Goal: Information Seeking & Learning: Check status

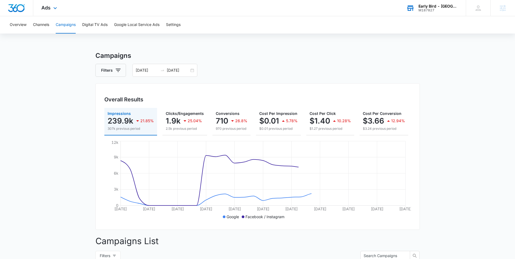
click at [426, 8] on div "M187827" at bounding box center [437, 10] width 39 height 4
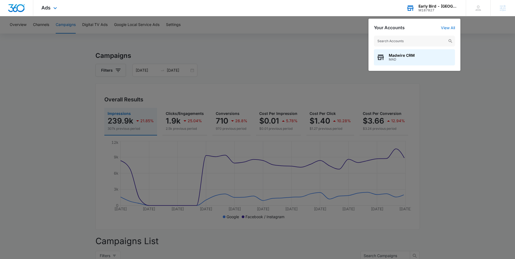
click at [415, 41] on input "text" at bounding box center [414, 41] width 81 height 11
type input "ivette gui"
click at [399, 56] on span "[PERSON_NAME] DMD, [GEOGRAPHIC_DATA]" at bounding box center [421, 55] width 64 height 4
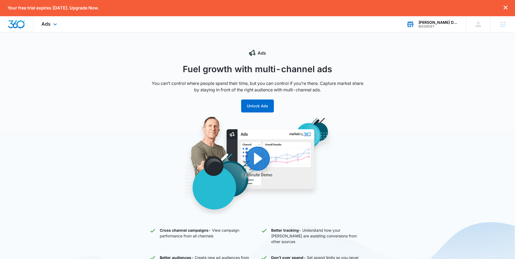
click at [429, 25] on div "M339597" at bounding box center [437, 27] width 39 height 4
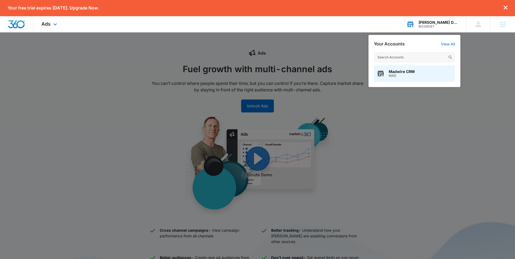
click at [409, 55] on input "text" at bounding box center [414, 57] width 81 height 11
drag, startPoint x: 407, startPoint y: 57, endPoint x: 357, endPoint y: 56, distance: 49.2
click at [358, 32] on nav "Your free trial expires [DATE]. Upgrade Now. Ads Apps Reputation Websites Forms…" at bounding box center [257, 16] width 515 height 32
drag, startPoint x: 400, startPoint y: 57, endPoint x: 396, endPoint y: 57, distance: 4.6
click at [398, 57] on input "text" at bounding box center [414, 57] width 81 height 11
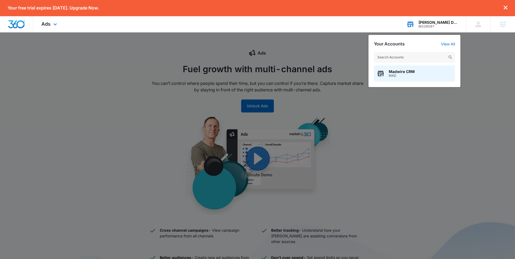
click at [396, 57] on input "text" at bounding box center [414, 57] width 81 height 11
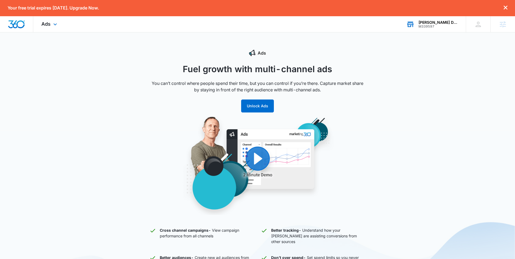
click at [423, 25] on div "M339597" at bounding box center [437, 27] width 39 height 4
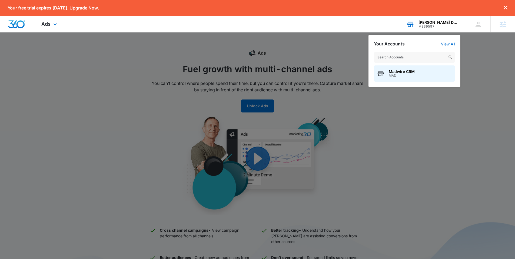
drag, startPoint x: 402, startPoint y: 58, endPoint x: 397, endPoint y: 52, distance: 7.9
click at [402, 58] on input "text" at bounding box center [414, 57] width 81 height 11
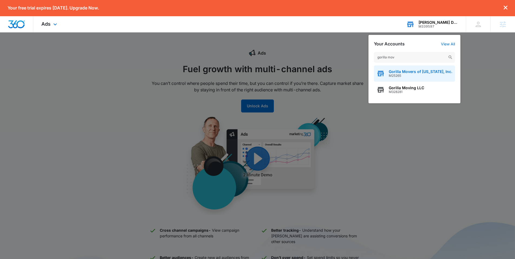
type input "gorilla mov"
click at [402, 72] on span "Gorilla Movers of Wisconsin, Inc." at bounding box center [421, 71] width 64 height 4
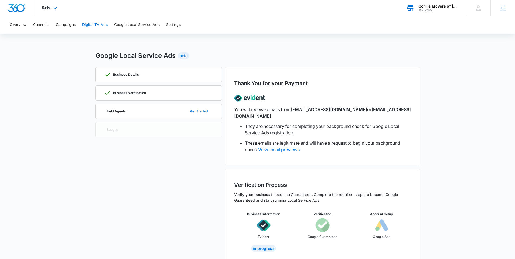
click at [94, 24] on button "Digital TV Ads" at bounding box center [94, 24] width 25 height 17
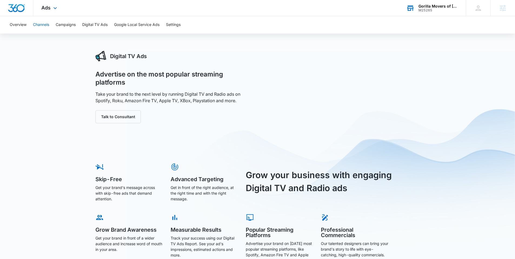
click at [39, 26] on button "Channels" at bounding box center [41, 24] width 16 height 17
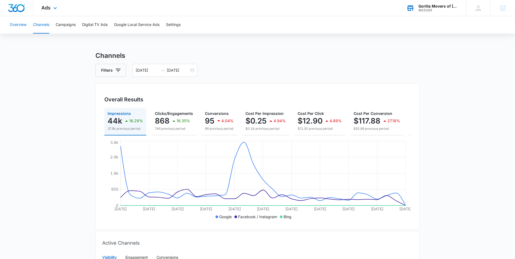
click at [19, 24] on button "Overview" at bounding box center [18, 24] width 17 height 17
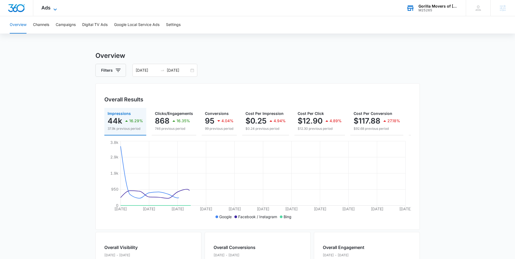
click at [53, 9] on icon at bounding box center [55, 9] width 6 height 6
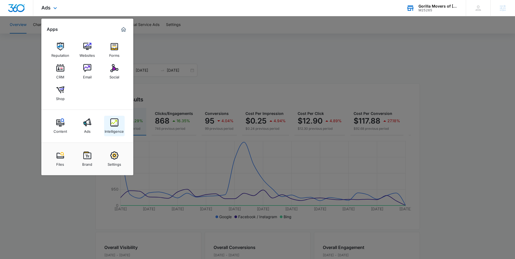
click at [114, 123] on img at bounding box center [114, 122] width 8 height 8
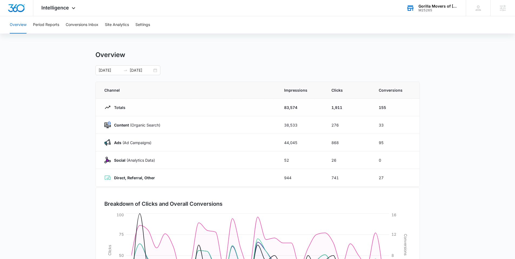
click at [52, 88] on main "Overview 09/07/2025 10/07/2025 Channel Impressions Clicks Conversions Totals 83…" at bounding box center [257, 193] width 515 height 284
drag, startPoint x: 390, startPoint y: 125, endPoint x: 375, endPoint y: 124, distance: 14.9
click at [375, 124] on td "33" at bounding box center [395, 125] width 47 height 18
click at [462, 120] on main "Overview 09/07/2025 10/07/2025 Channel Impressions Clicks Conversions Totals 83…" at bounding box center [257, 193] width 515 height 284
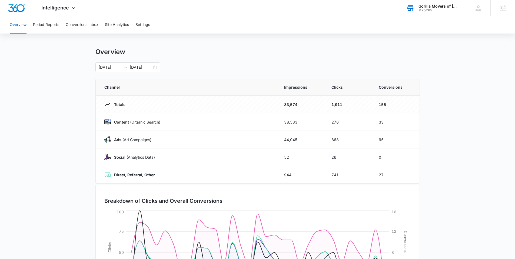
scroll to position [7, 0]
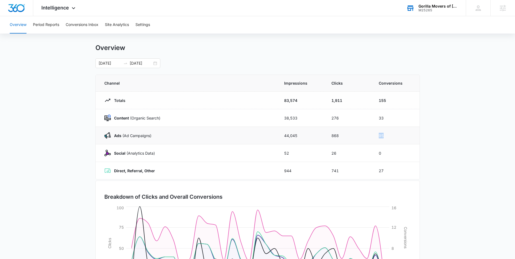
drag, startPoint x: 389, startPoint y: 135, endPoint x: 374, endPoint y: 134, distance: 15.5
click at [370, 136] on tr "Ads (Ad Campaigns) 44,045 868 95" at bounding box center [258, 136] width 324 height 18
click at [455, 127] on main "Overview 09/07/2025 10/07/2025 Channel Impressions Clicks Conversions Totals 83…" at bounding box center [257, 186] width 515 height 284
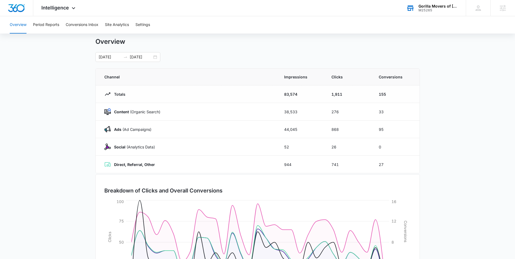
scroll to position [14, 0]
drag, startPoint x: 390, startPoint y: 128, endPoint x: 383, endPoint y: 129, distance: 7.0
click at [382, 129] on td "95" at bounding box center [395, 129] width 47 height 18
drag, startPoint x: 386, startPoint y: 128, endPoint x: 103, endPoint y: 128, distance: 283.6
click at [103, 128] on tr "Ads (Ad Campaigns) 44,045 868 95" at bounding box center [258, 129] width 324 height 18
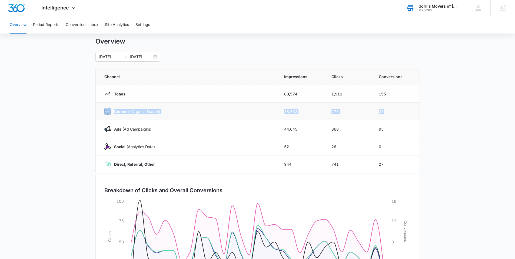
drag, startPoint x: 386, startPoint y: 111, endPoint x: 104, endPoint y: 109, distance: 282.2
click at [104, 109] on tr "Content (Organic Search) 38,533 276 33" at bounding box center [258, 112] width 324 height 18
click at [387, 128] on td "95" at bounding box center [395, 129] width 47 height 18
drag, startPoint x: 384, startPoint y: 129, endPoint x: 125, endPoint y: 136, distance: 259.3
click at [101, 113] on tbody "Totals 83,574 1,911 155 Content (Organic Search) 38,533 276 33 Ads (Ad Campaign…" at bounding box center [258, 129] width 324 height 88
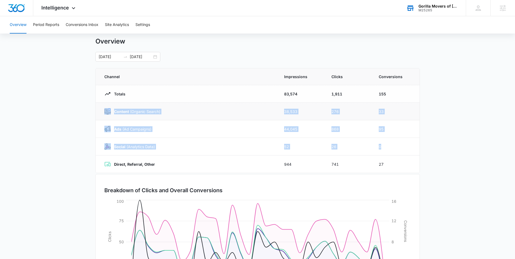
drag, startPoint x: 386, startPoint y: 147, endPoint x: 103, endPoint y: 111, distance: 285.8
click at [103, 111] on tbody "Totals 83,574 1,911 155 Content (Organic Search) 38,533 276 33 Ads (Ad Campaign…" at bounding box center [258, 129] width 324 height 88
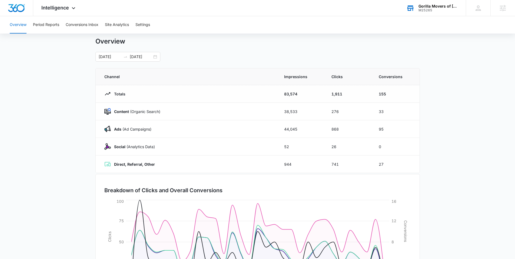
click at [55, 98] on main "Overview 09/07/2025 10/07/2025 Channel Impressions Clicks Conversions Totals 83…" at bounding box center [257, 179] width 515 height 284
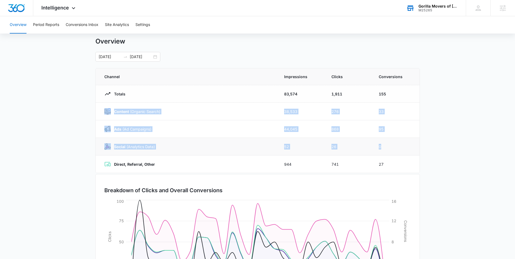
drag, startPoint x: 101, startPoint y: 111, endPoint x: 387, endPoint y: 148, distance: 288.1
click at [387, 148] on tbody "Totals 83,574 1,911 155 Content (Organic Search) 38,533 276 33 Ads (Ad Campaign…" at bounding box center [258, 129] width 324 height 88
